Goal: Check status: Check status

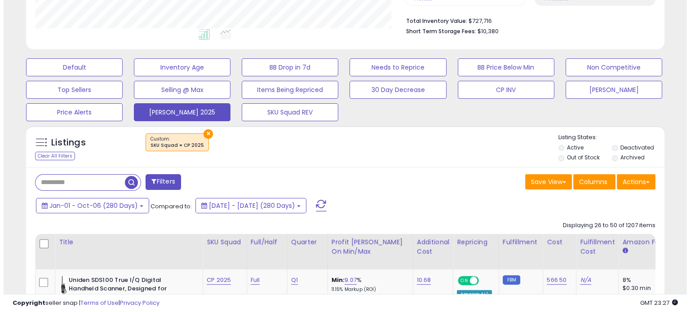
scroll to position [266, 0]
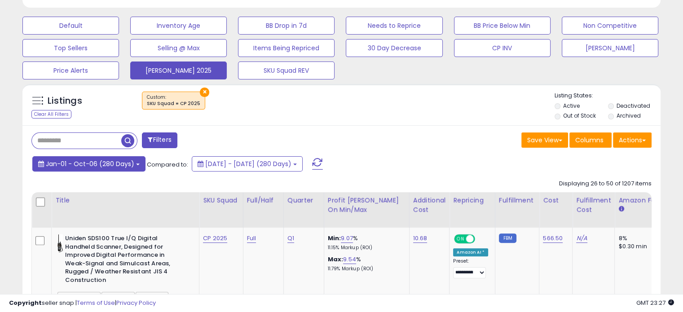
click at [132, 162] on button "Jan-01 - Oct-06 (280 Days)" at bounding box center [88, 163] width 113 height 15
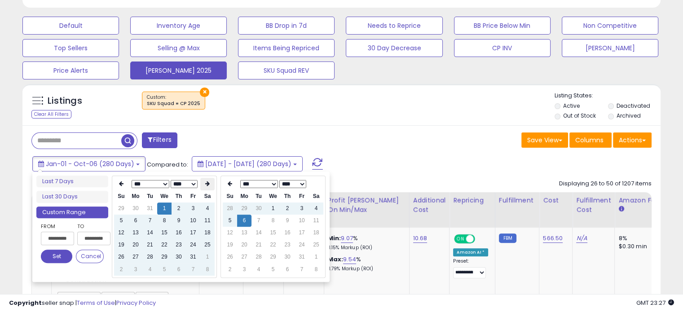
click at [202, 182] on th at bounding box center [207, 184] width 14 height 13
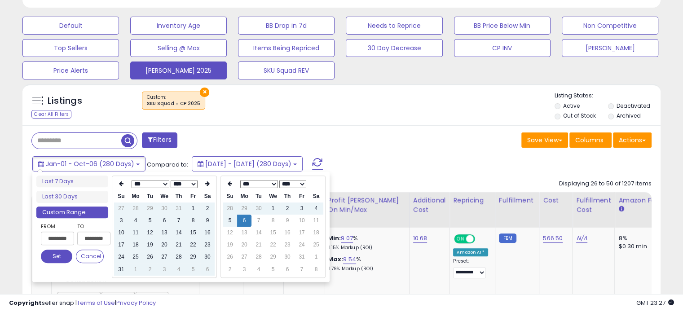
click at [202, 182] on th at bounding box center [207, 184] width 14 height 13
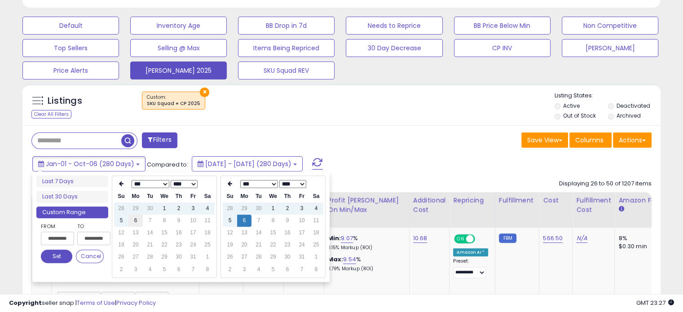
click at [138, 223] on td "6" at bounding box center [135, 221] width 14 height 12
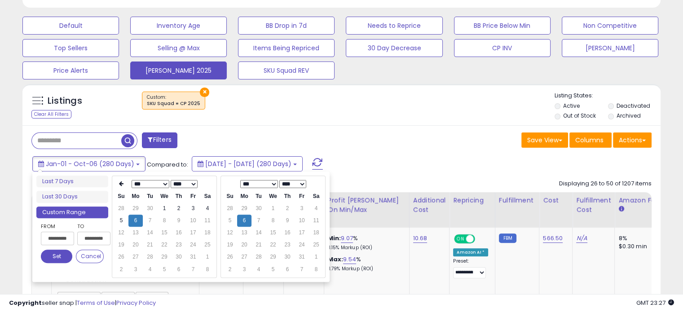
type input "**********"
click at [54, 253] on button "Set" at bounding box center [56, 256] width 31 height 13
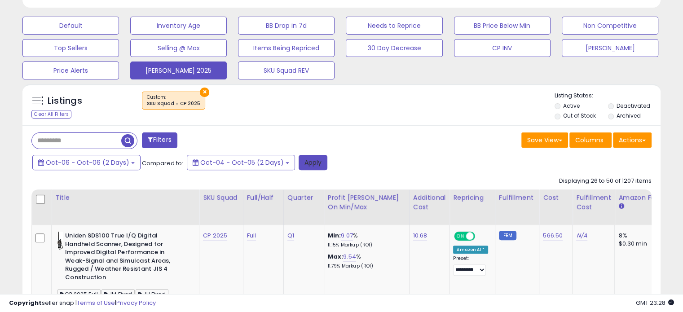
click at [310, 167] on button "Apply" at bounding box center [313, 162] width 29 height 15
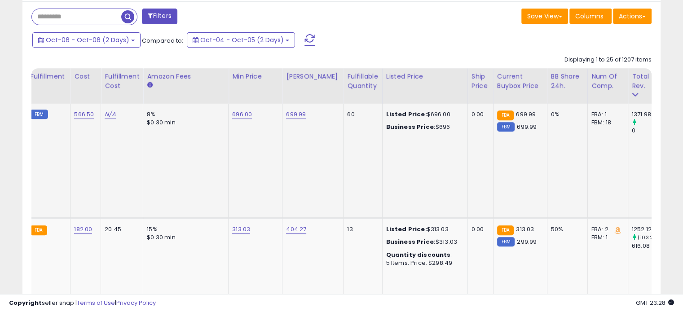
scroll to position [0, 337]
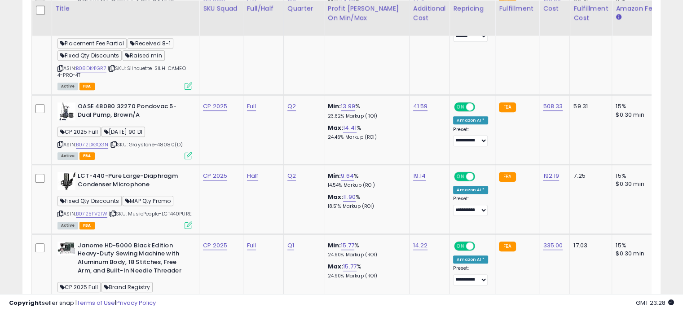
click at [451, 141] on td "**********" at bounding box center [472, 130] width 46 height 70
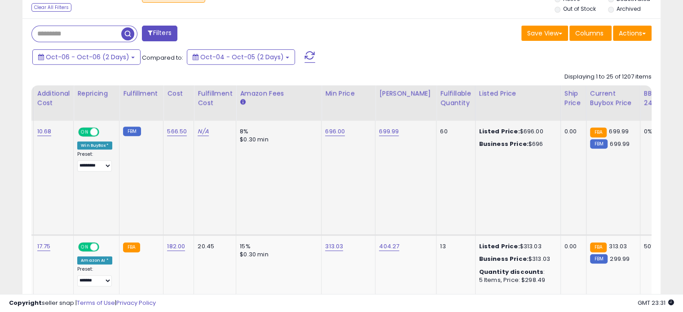
scroll to position [0, 166]
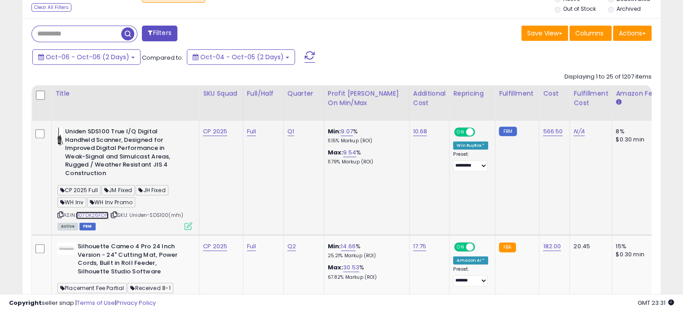
click at [93, 214] on link "B07DK26FDN" at bounding box center [92, 215] width 33 height 8
